Goal: Contribute content

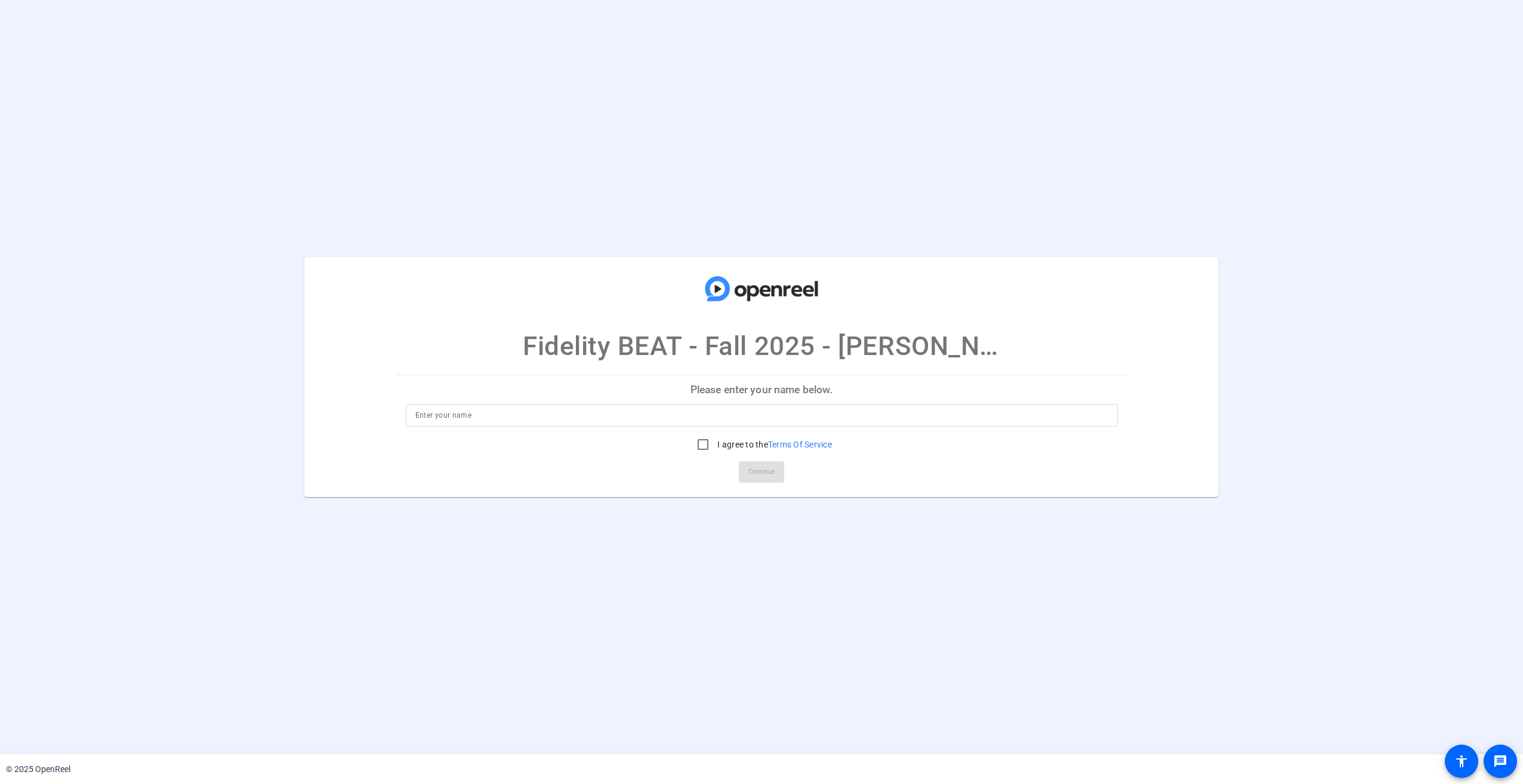
click at [671, 411] on input at bounding box center [762, 415] width 693 height 14
type input "[PERSON_NAME]"
click at [703, 442] on input "I agree to the Terms Of Service" at bounding box center [703, 445] width 24 height 24
checkbox input "true"
click at [761, 471] on span "Continue" at bounding box center [762, 472] width 26 height 18
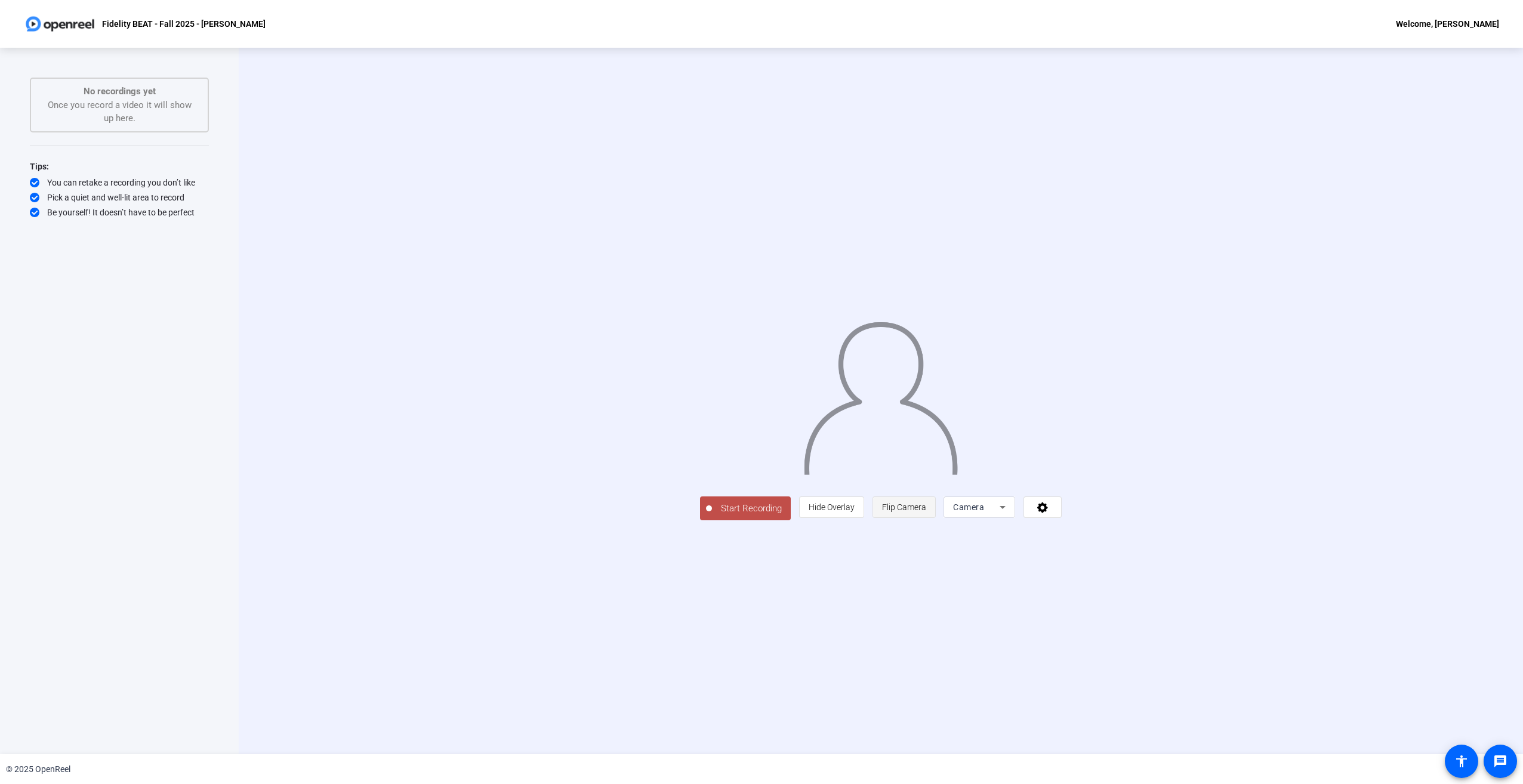
click at [926, 512] on span "Flip Camera" at bounding box center [904, 507] width 44 height 10
click at [1050, 513] on icon at bounding box center [1043, 508] width 14 height 12
click at [972, 661] on div at bounding box center [762, 392] width 1523 height 784
click at [1050, 513] on icon at bounding box center [1043, 508] width 14 height 12
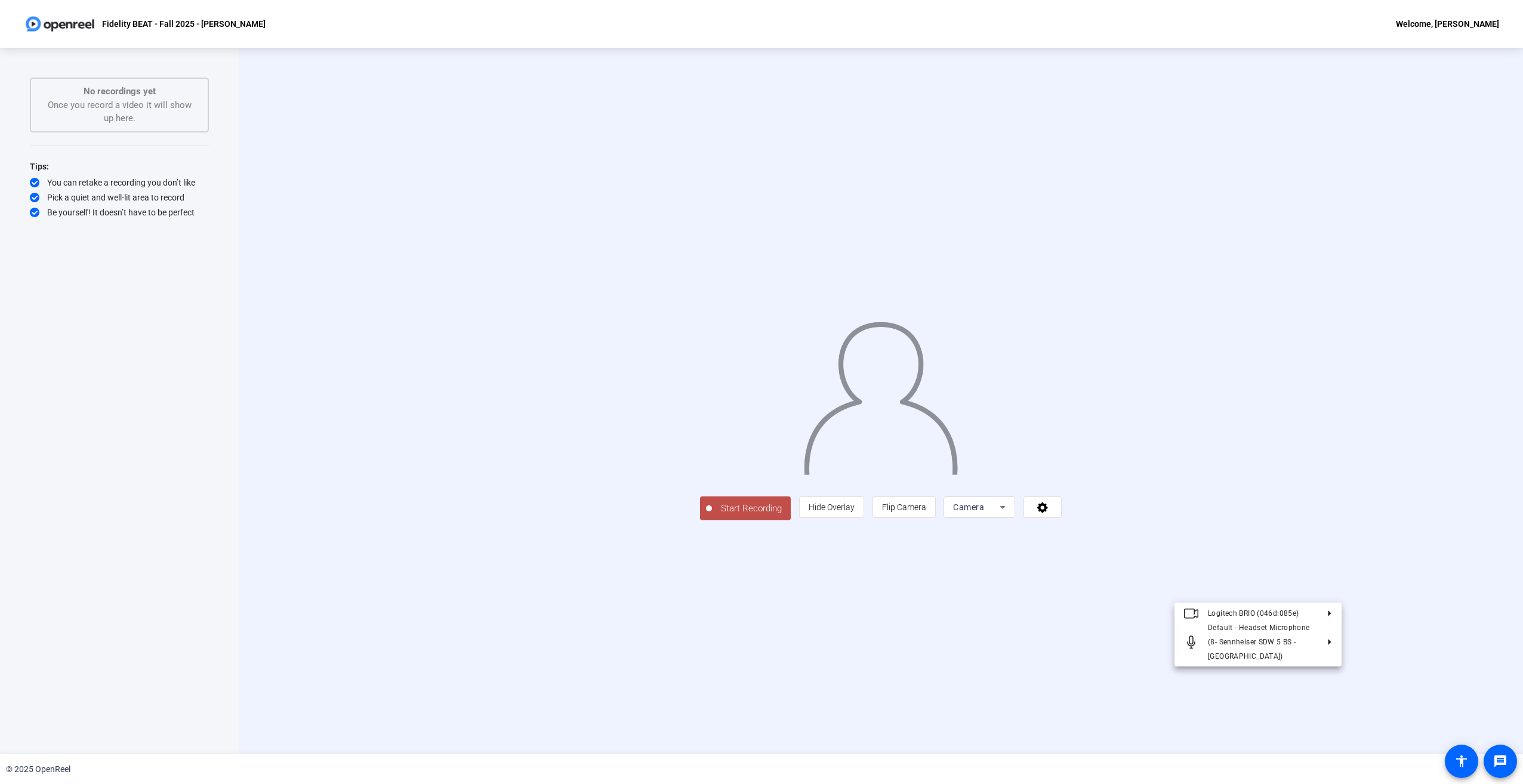
click at [1259, 567] on div at bounding box center [762, 392] width 1523 height 784
click at [1097, 681] on div "Start Recording person Hide Overlay flip Flip Camera Camera" at bounding box center [881, 400] width 1284 height 706
